Goal: Information Seeking & Learning: Learn about a topic

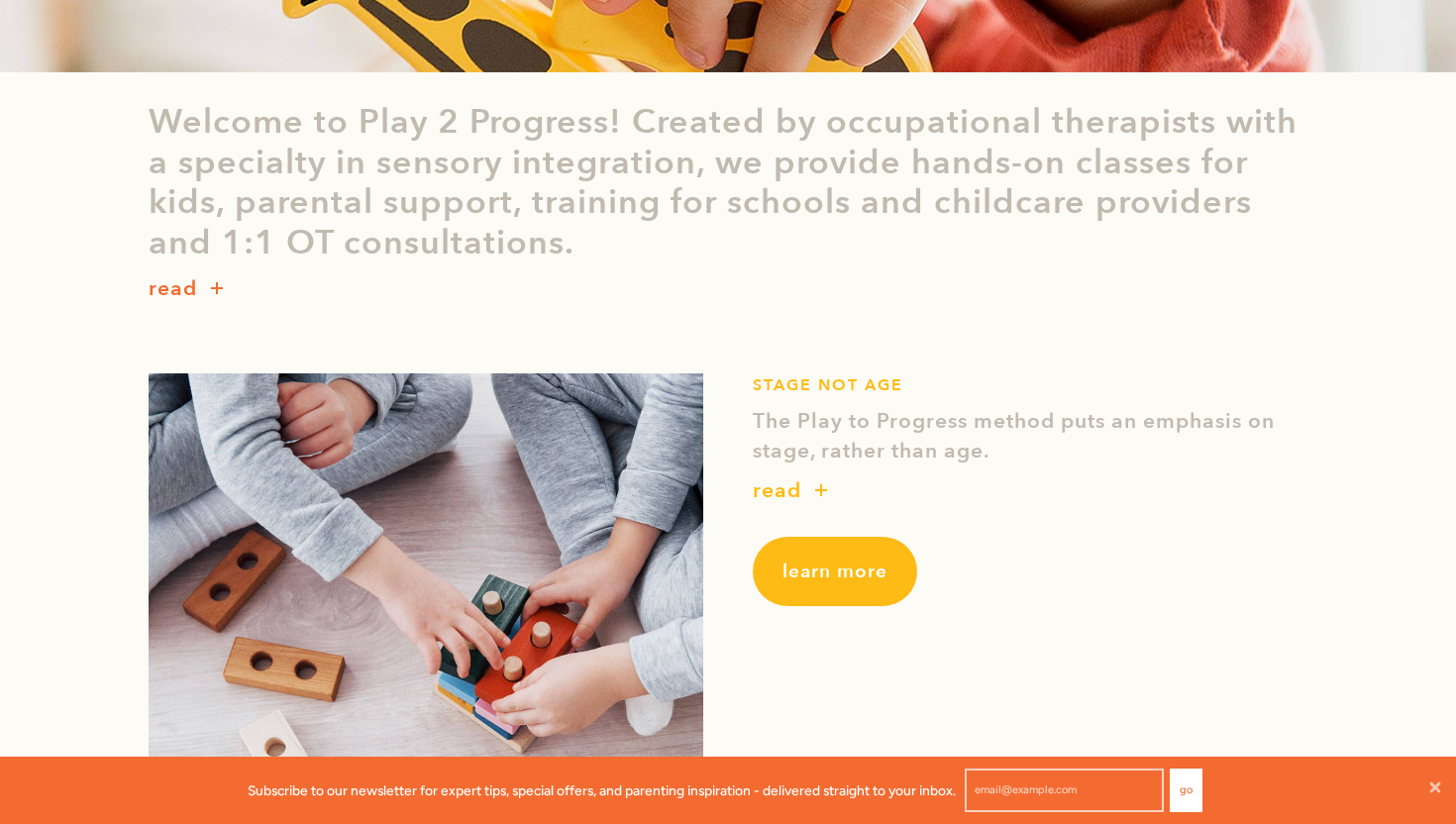
scroll to position [466, 0]
click at [852, 598] on link "learn more" at bounding box center [834, 571] width 164 height 70
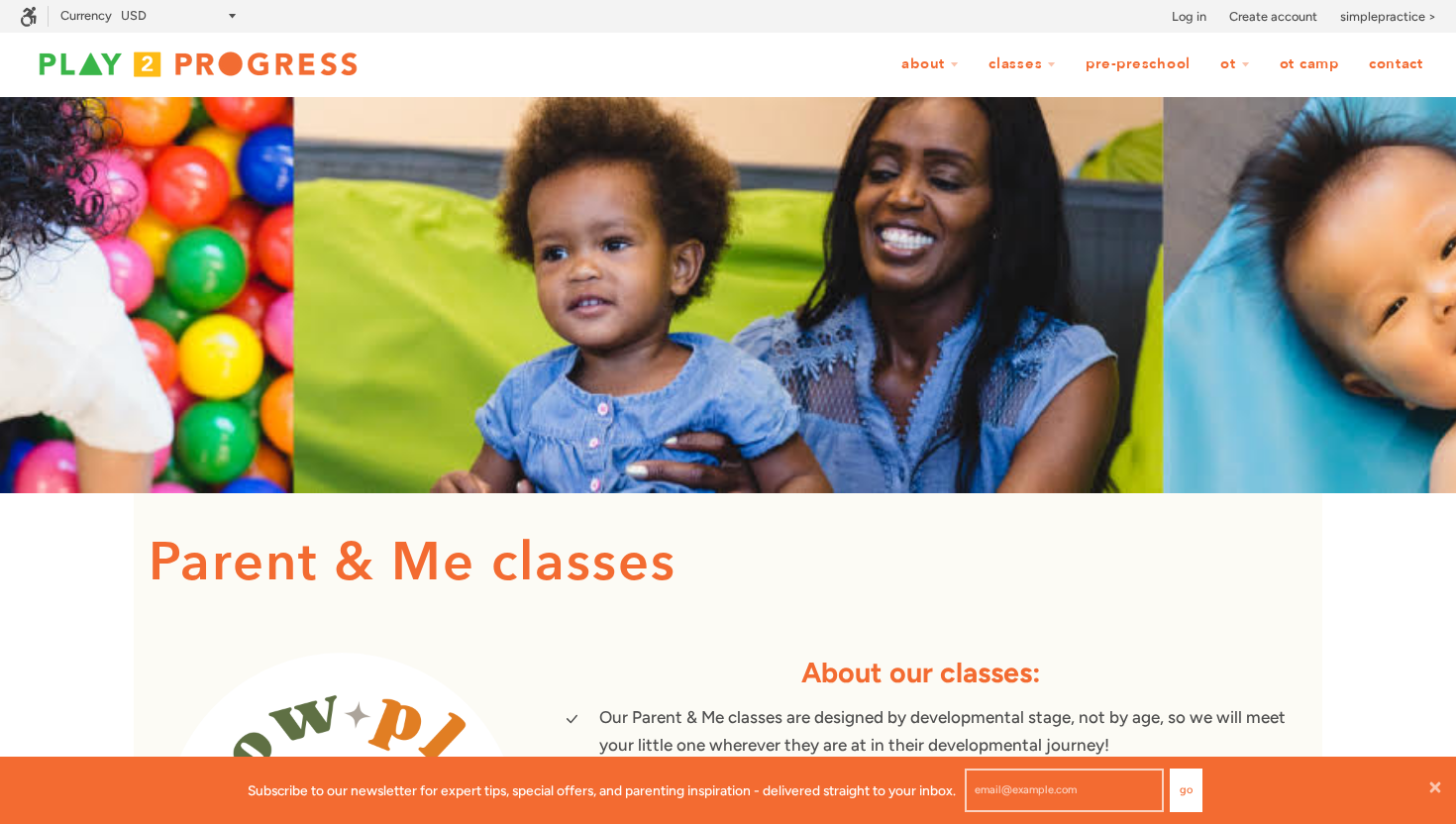
click at [532, 499] on div "Parent & Me classes About our classes: Our Parent & Me classes are designed by …" at bounding box center [727, 755] width 1188 height 526
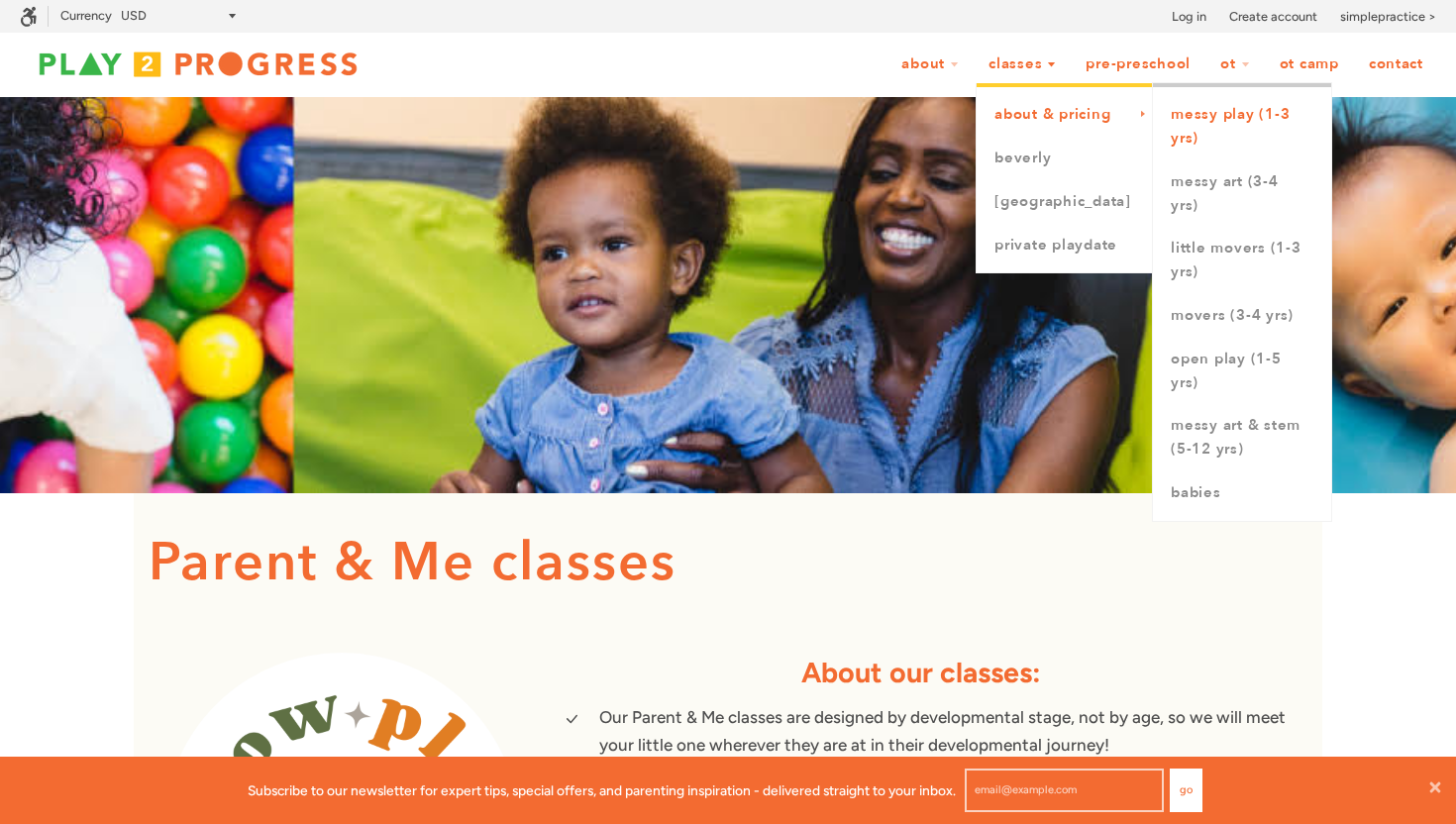
click at [1208, 123] on link "Messy Play (1-3 yrs)" at bounding box center [1241, 127] width 178 height 68
